Goal: Communication & Community: Connect with others

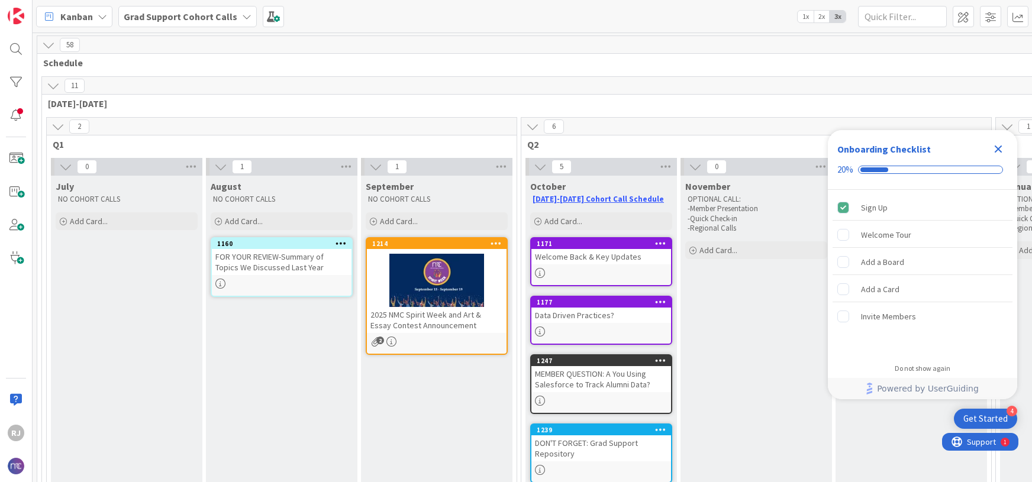
click at [1005, 144] on div "Close Checklist" at bounding box center [997, 149] width 19 height 19
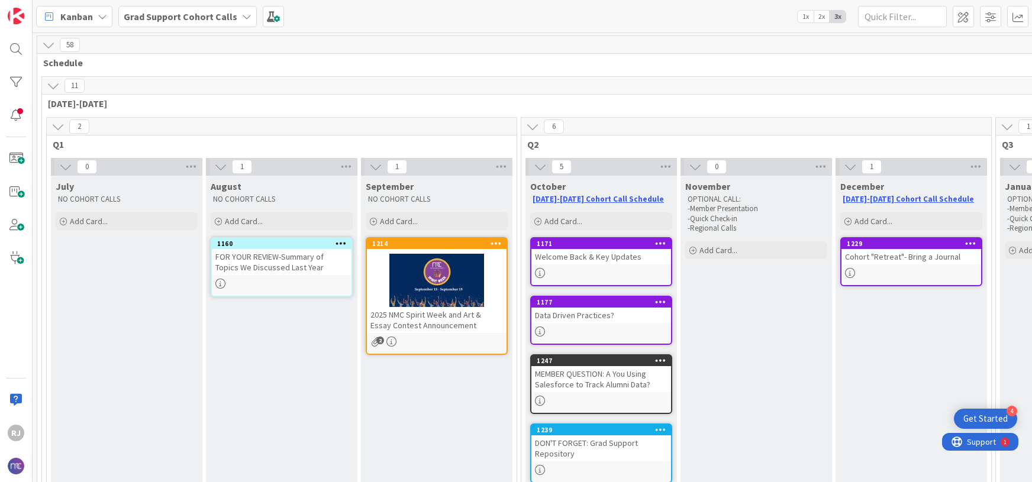
click at [211, 15] on b "Grad Support Cohort Calls" at bounding box center [181, 17] width 114 height 12
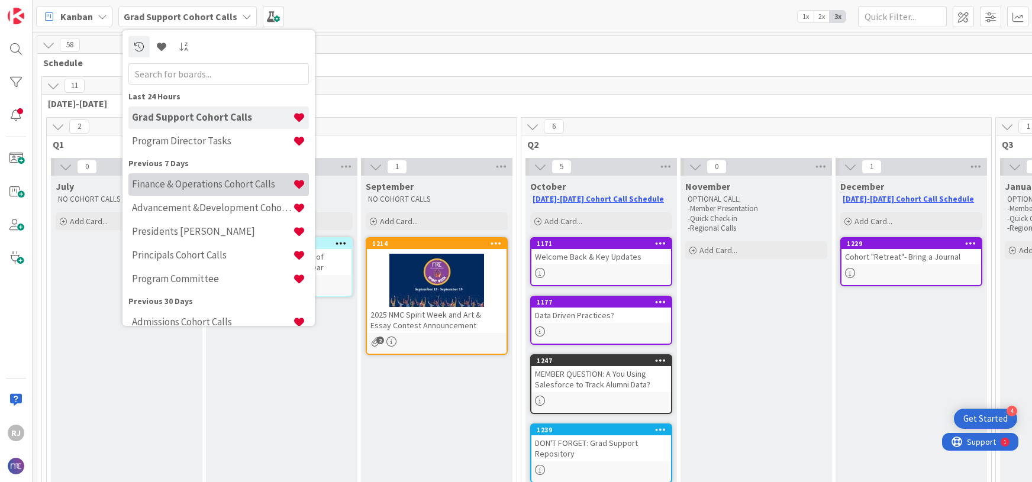
click at [169, 183] on h4 "Finance & Operations Cohort Calls" at bounding box center [212, 184] width 161 height 12
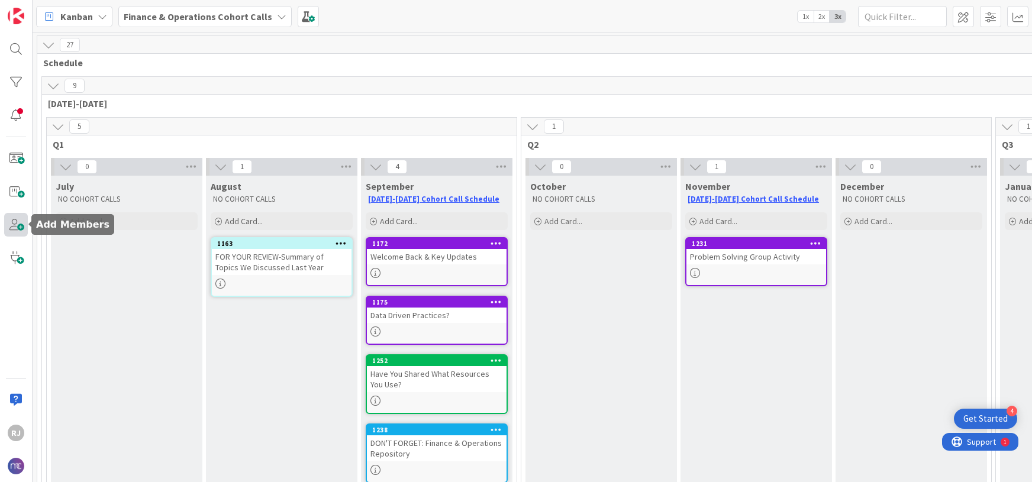
click at [22, 227] on span at bounding box center [16, 225] width 24 height 24
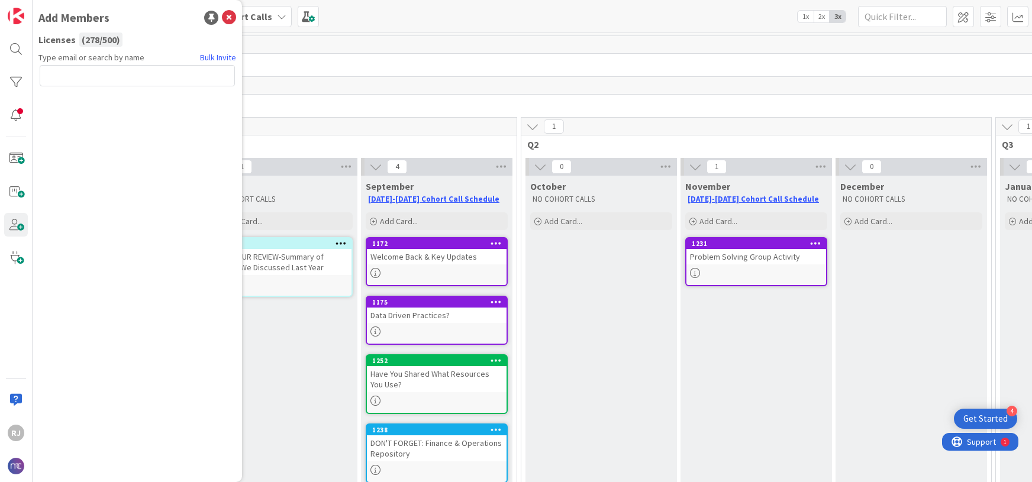
click at [93, 79] on input "text" at bounding box center [137, 75] width 195 height 21
type input "[EMAIL_ADDRESS][DOMAIN_NAME]"
click at [70, 100] on button "Send Invite" at bounding box center [71, 101] width 63 height 21
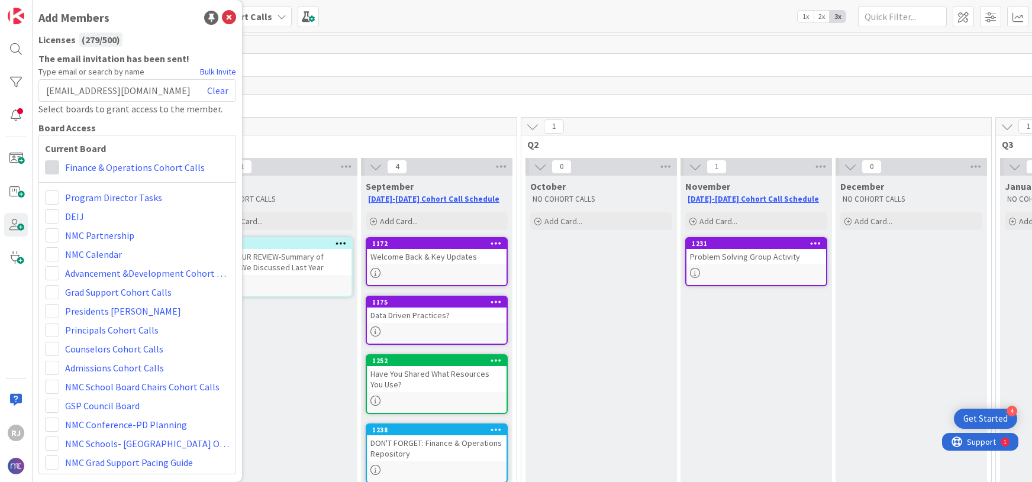
click at [51, 170] on span at bounding box center [52, 167] width 14 height 14
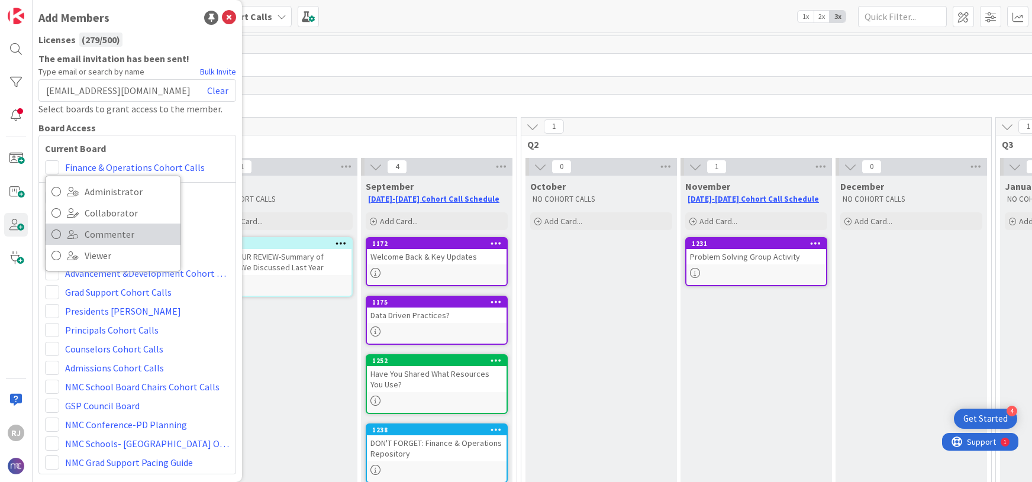
click at [56, 234] on icon at bounding box center [55, 234] width 9 height 18
